Goal: Task Accomplishment & Management: Use online tool/utility

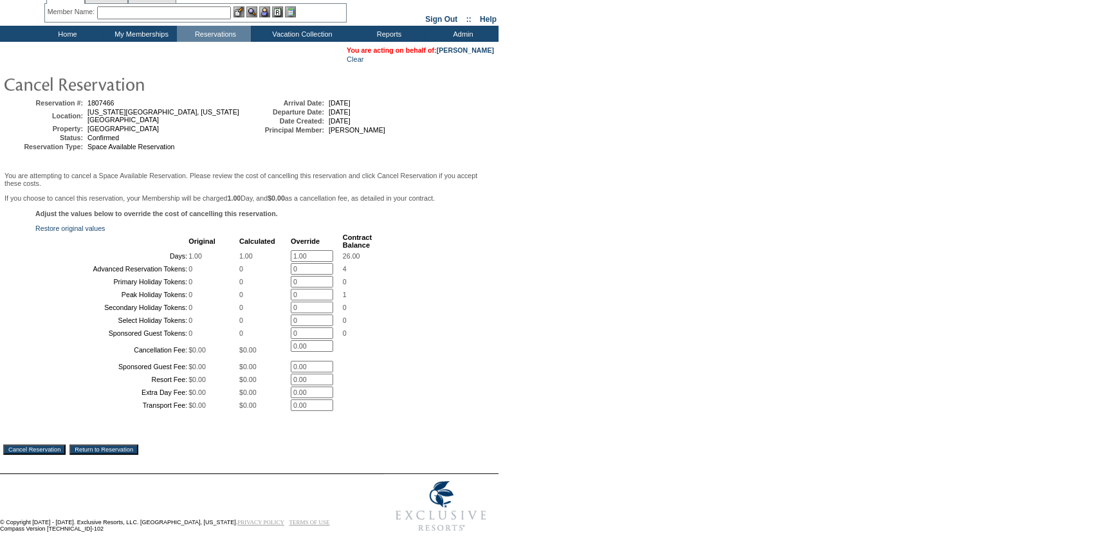
scroll to position [147, 0]
drag, startPoint x: 315, startPoint y: 160, endPoint x: 221, endPoint y: 165, distance: 93.4
click at [221, 250] on tr "Days: 1.00 1.00 1.00 * 26.00" at bounding box center [204, 256] width 335 height 12
type input "0"
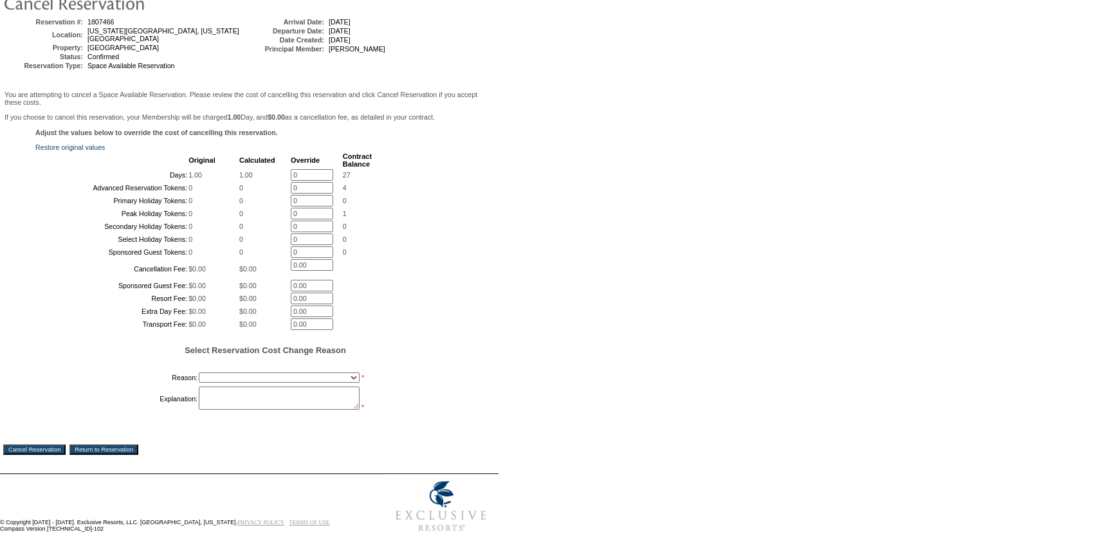
click at [395, 259] on div "Adjust the values below to override the cost of cancelling this reservation. Re…" at bounding box center [249, 277] width 492 height 297
click at [317, 383] on select "Creating Continuous Stay Days Booked After Cancellation Experiential / Hotel / …" at bounding box center [279, 377] width 161 height 10
select select "1030"
click at [199, 383] on select "Creating Continuous Stay Days Booked After Cancellation Experiential / Hotel / …" at bounding box center [279, 377] width 161 height 10
click at [237, 410] on textarea at bounding box center [279, 398] width 161 height 23
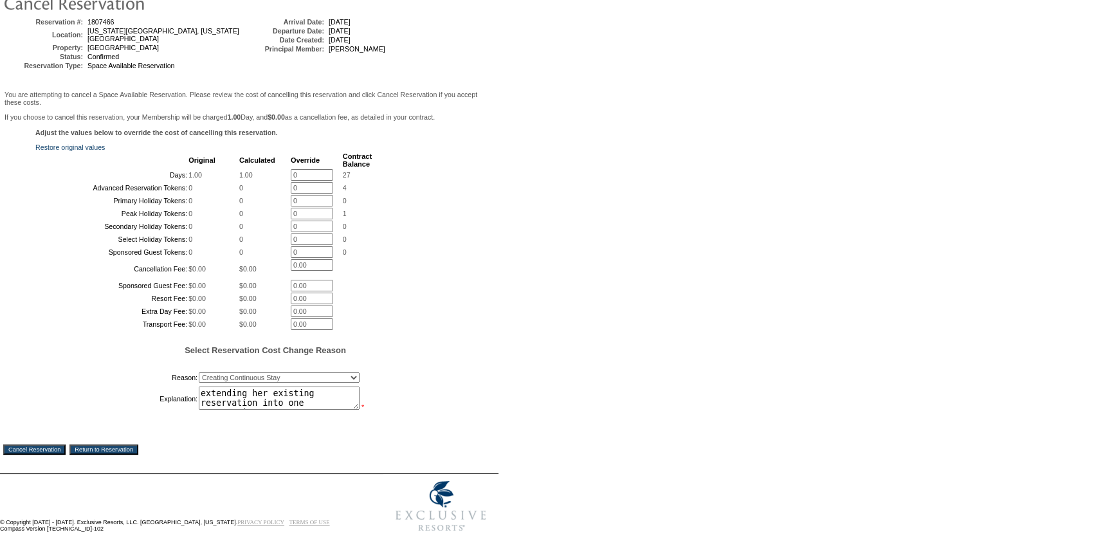
scroll to position [229, 0]
type textarea "extending her existing reservation into one reservation"
click at [64, 445] on input "Cancel Reservation" at bounding box center [34, 450] width 62 height 10
